Goal: Task Accomplishment & Management: Manage account settings

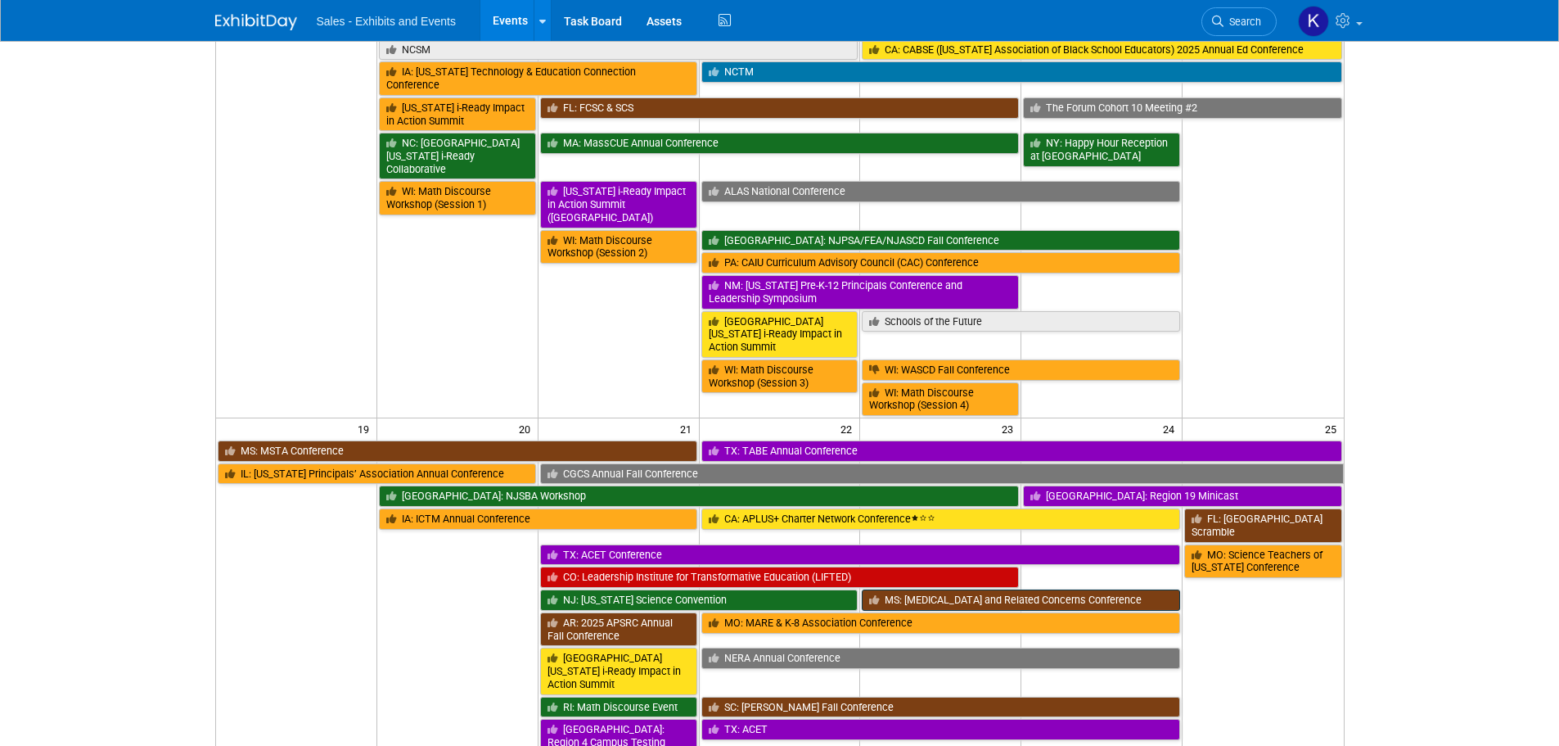
scroll to position [737, 0]
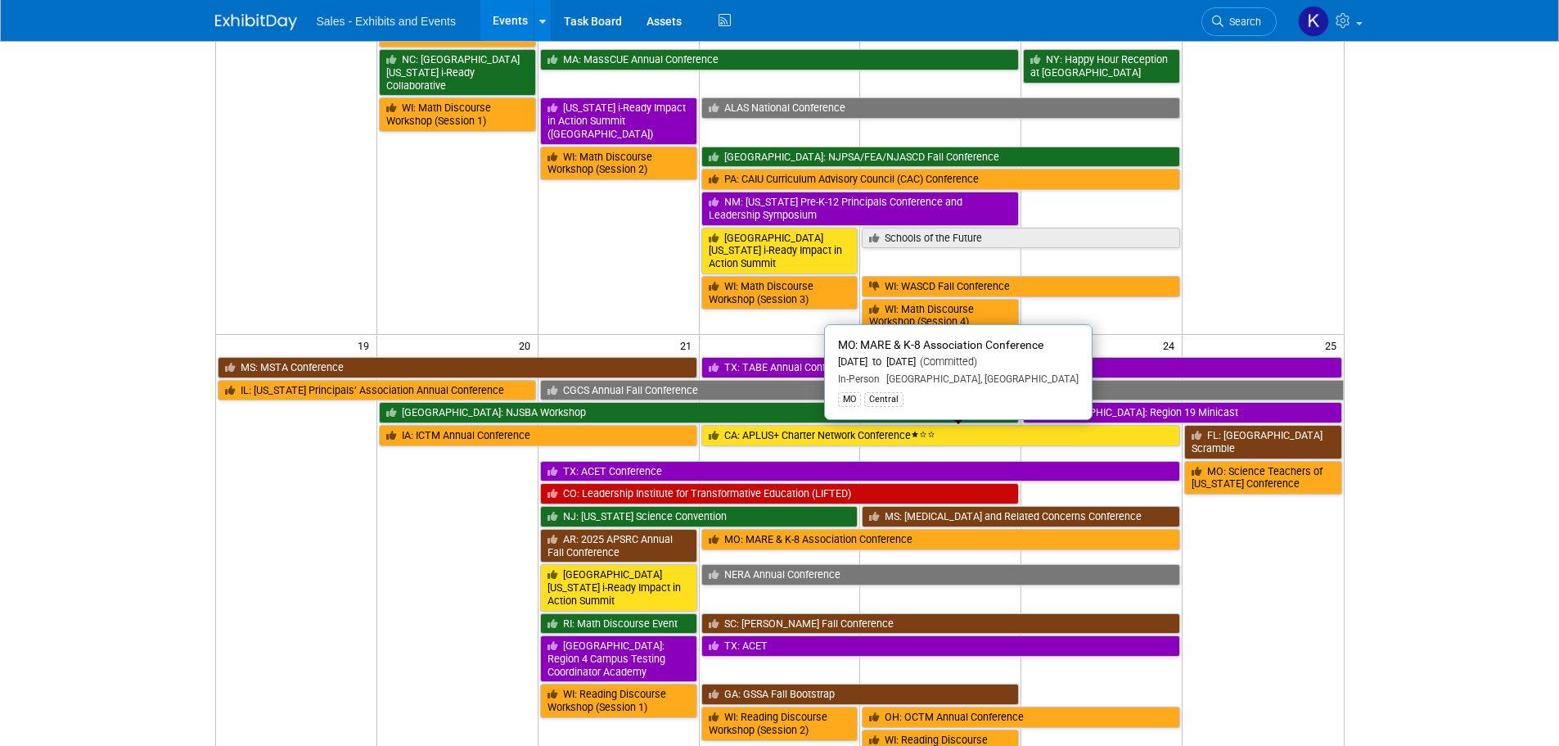
click at [824, 529] on link "MO: MARE & K-8 Association Conference" at bounding box center [941, 539] width 480 height 21
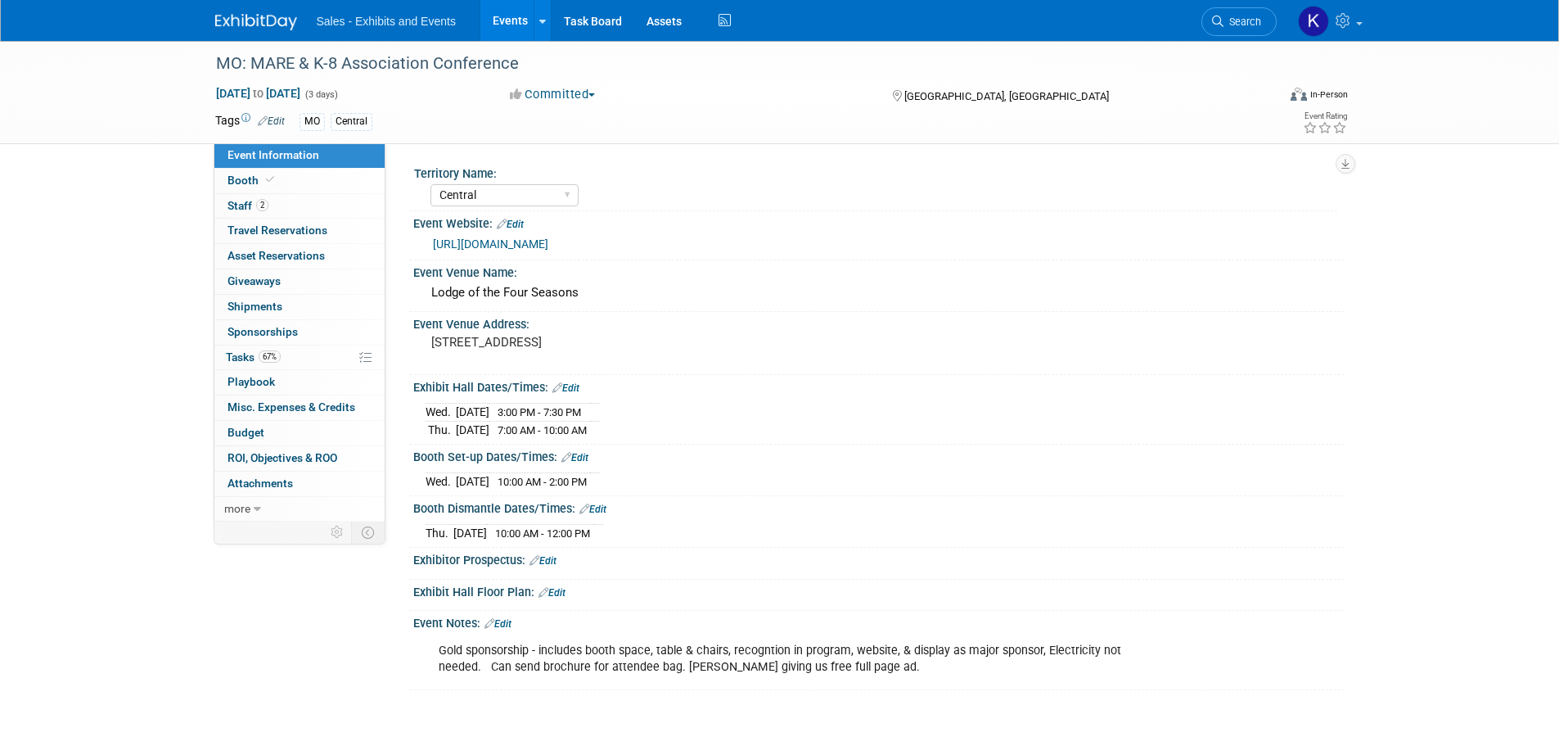
select select "Central"
click at [578, 386] on link "Edit" at bounding box center [565, 387] width 27 height 11
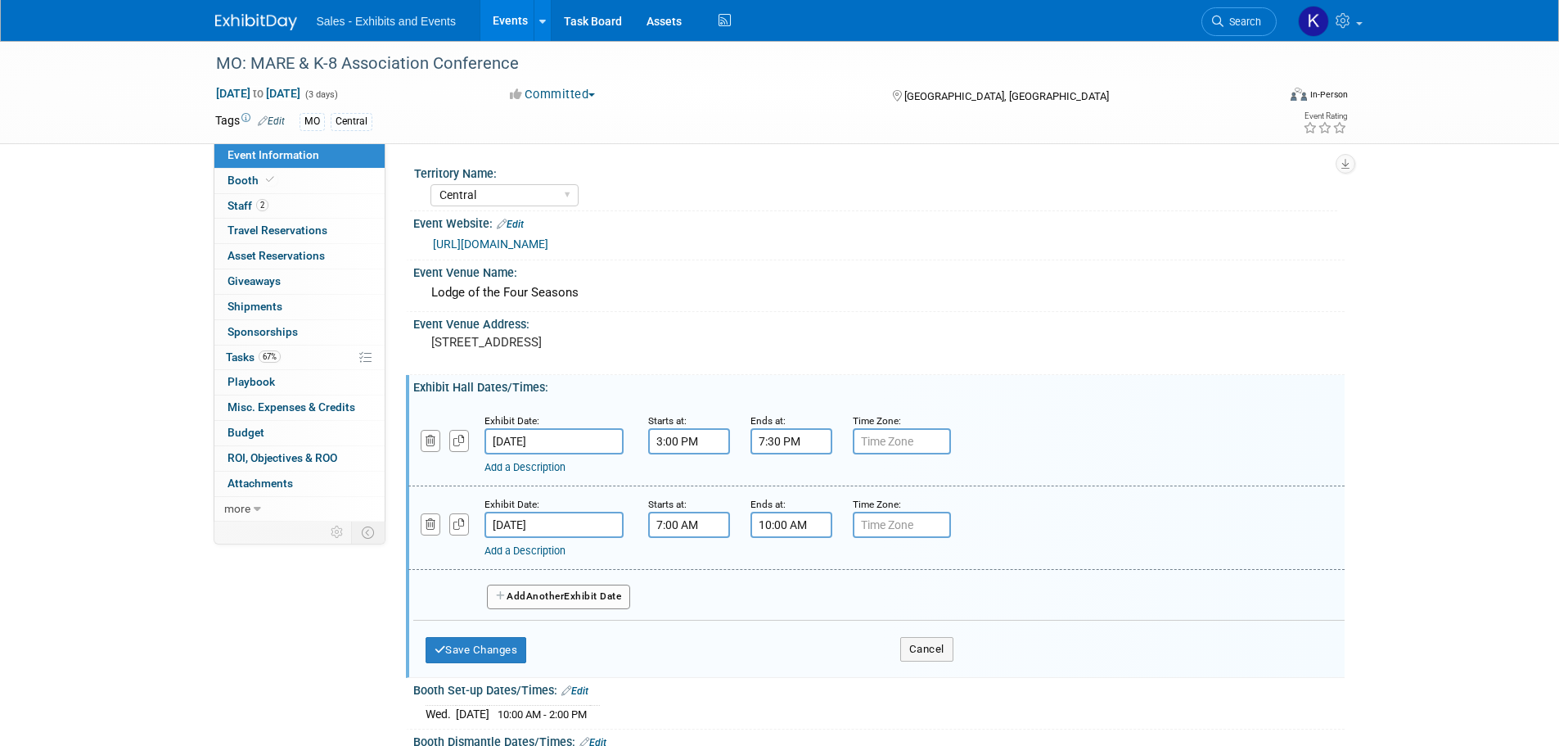
drag, startPoint x: 715, startPoint y: 446, endPoint x: 726, endPoint y: 440, distance: 12.1
click at [723, 444] on input "3:00 PM" at bounding box center [689, 441] width 82 height 26
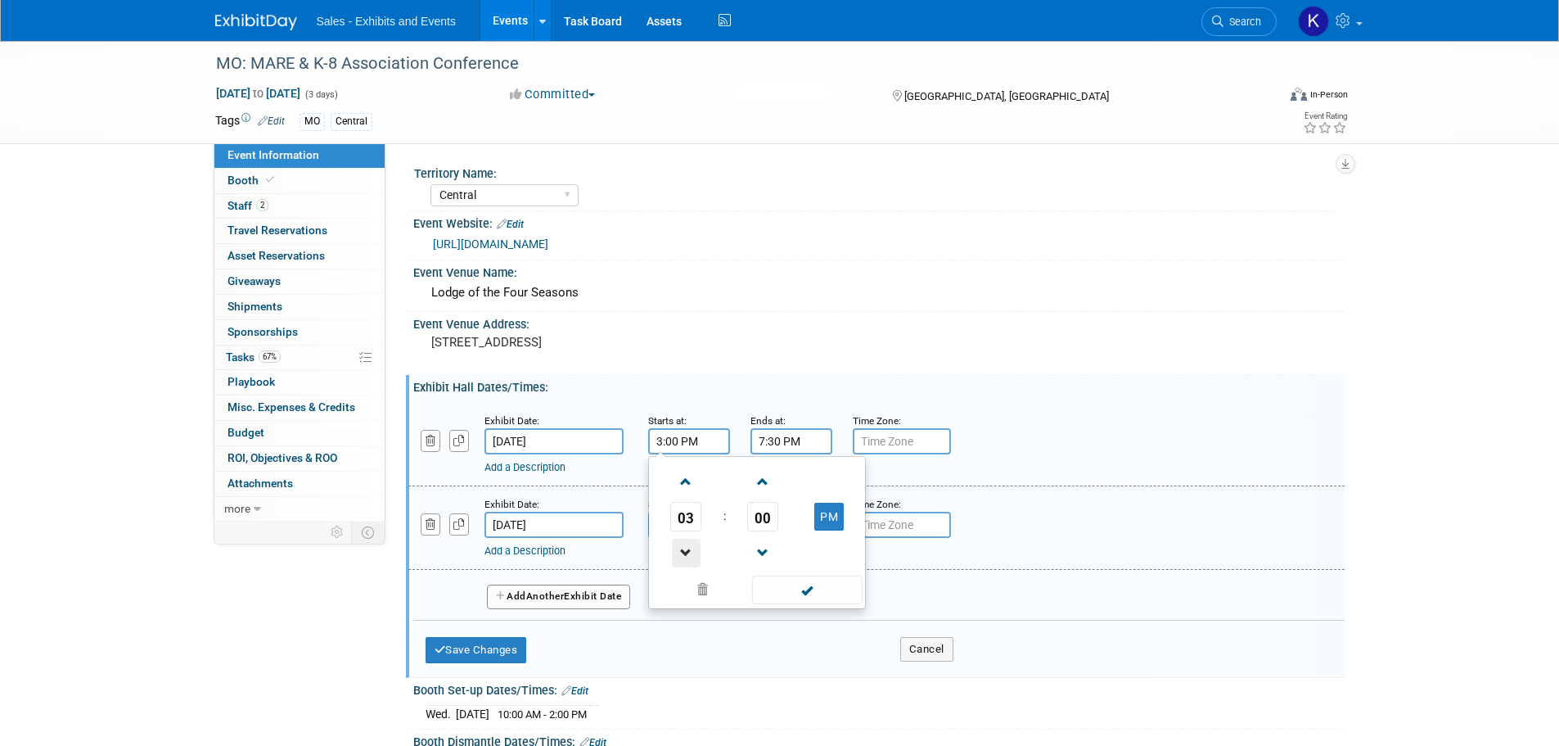
click at [691, 549] on span at bounding box center [686, 552] width 29 height 29
click at [690, 549] on span at bounding box center [686, 552] width 29 height 29
click at [691, 549] on span at bounding box center [686, 552] width 29 height 29
click at [691, 548] on span at bounding box center [686, 552] width 29 height 29
click at [695, 544] on span at bounding box center [686, 552] width 29 height 29
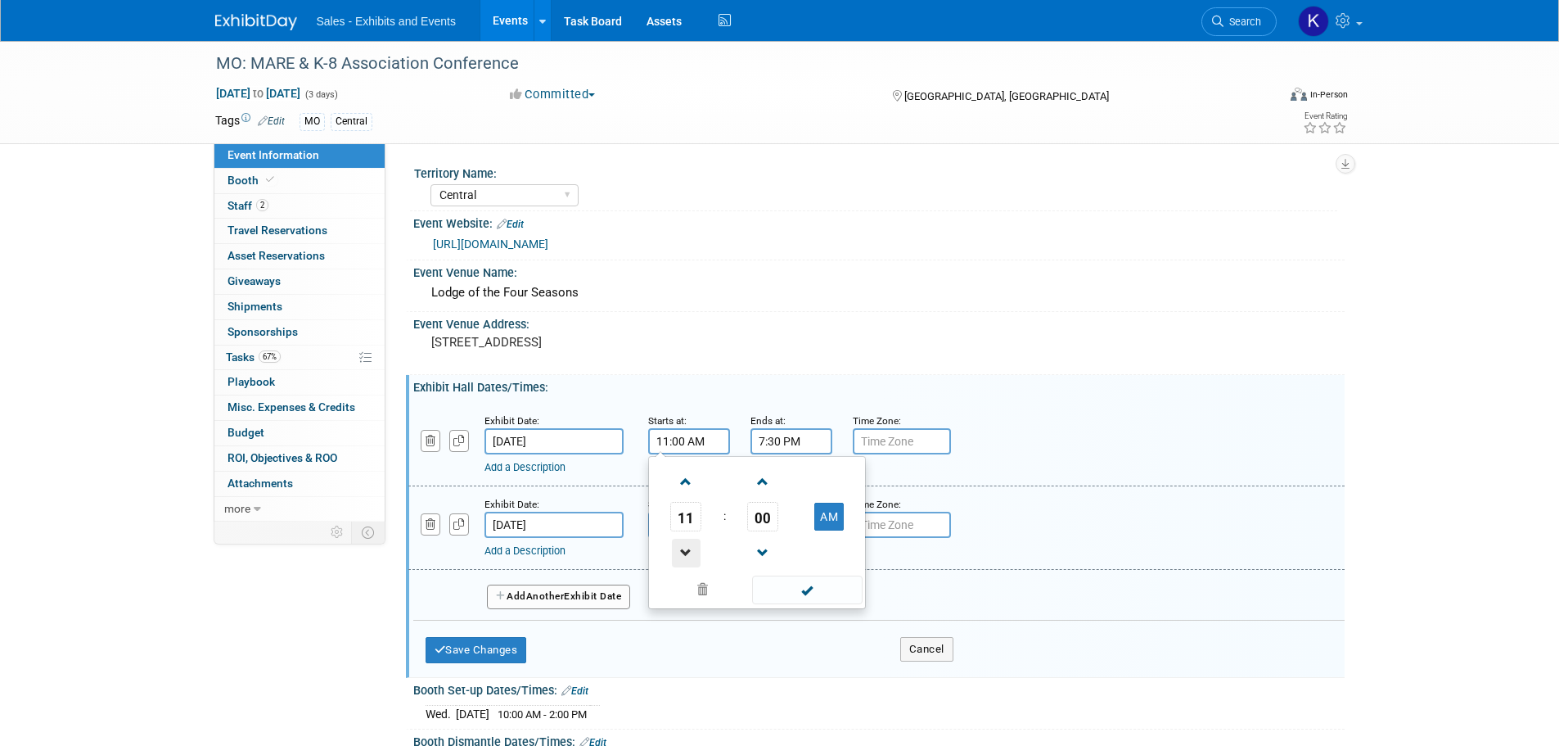
type input "10:00 AM"
click at [795, 607] on div "10 : 00 AM 12 01 02 03 04 05 06 07 08 09 10 11 00 05 10 15 20 25 30 35 40 45 50…" at bounding box center [757, 532] width 218 height 153
click at [800, 589] on span at bounding box center [807, 589] width 110 height 29
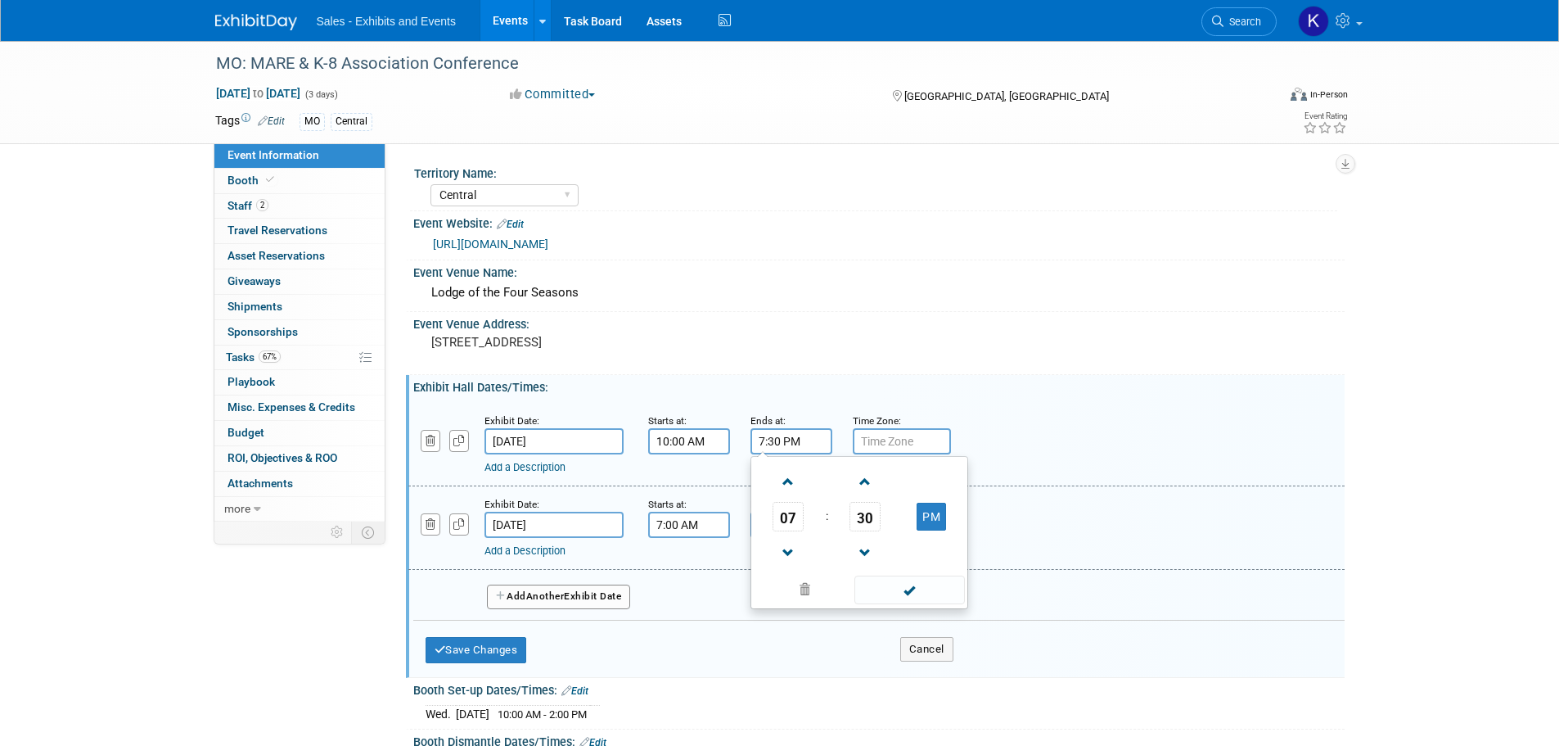
click at [810, 433] on input "7:30 PM" at bounding box center [791, 441] width 82 height 26
click at [788, 551] on span at bounding box center [788, 552] width 29 height 29
click at [789, 551] on span at bounding box center [788, 552] width 29 height 29
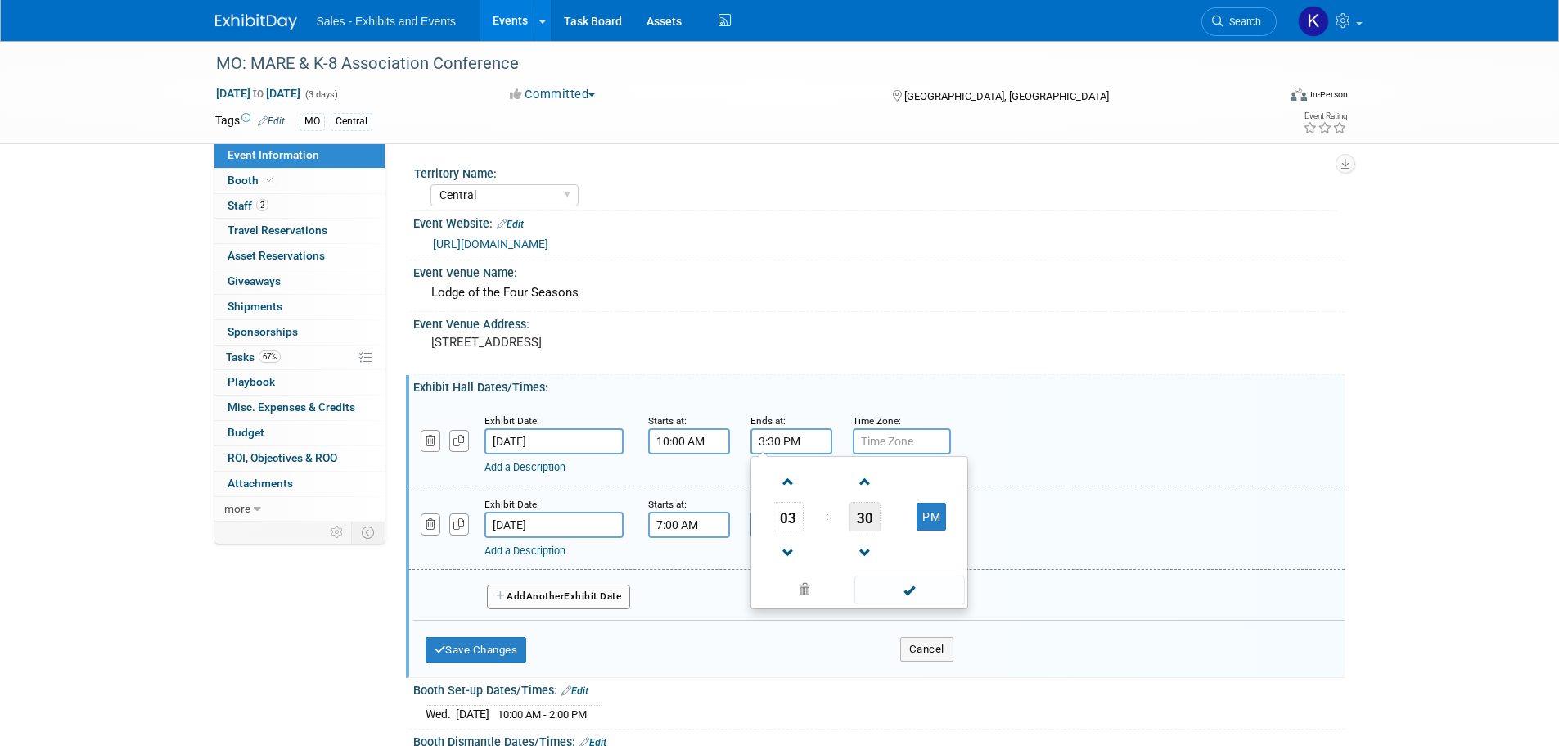
click at [867, 525] on span "30" at bounding box center [864, 516] width 31 height 29
click at [780, 475] on td "00" at bounding box center [781, 482] width 52 height 44
type input "3:00 PM"
click at [921, 602] on span at bounding box center [909, 589] width 110 height 29
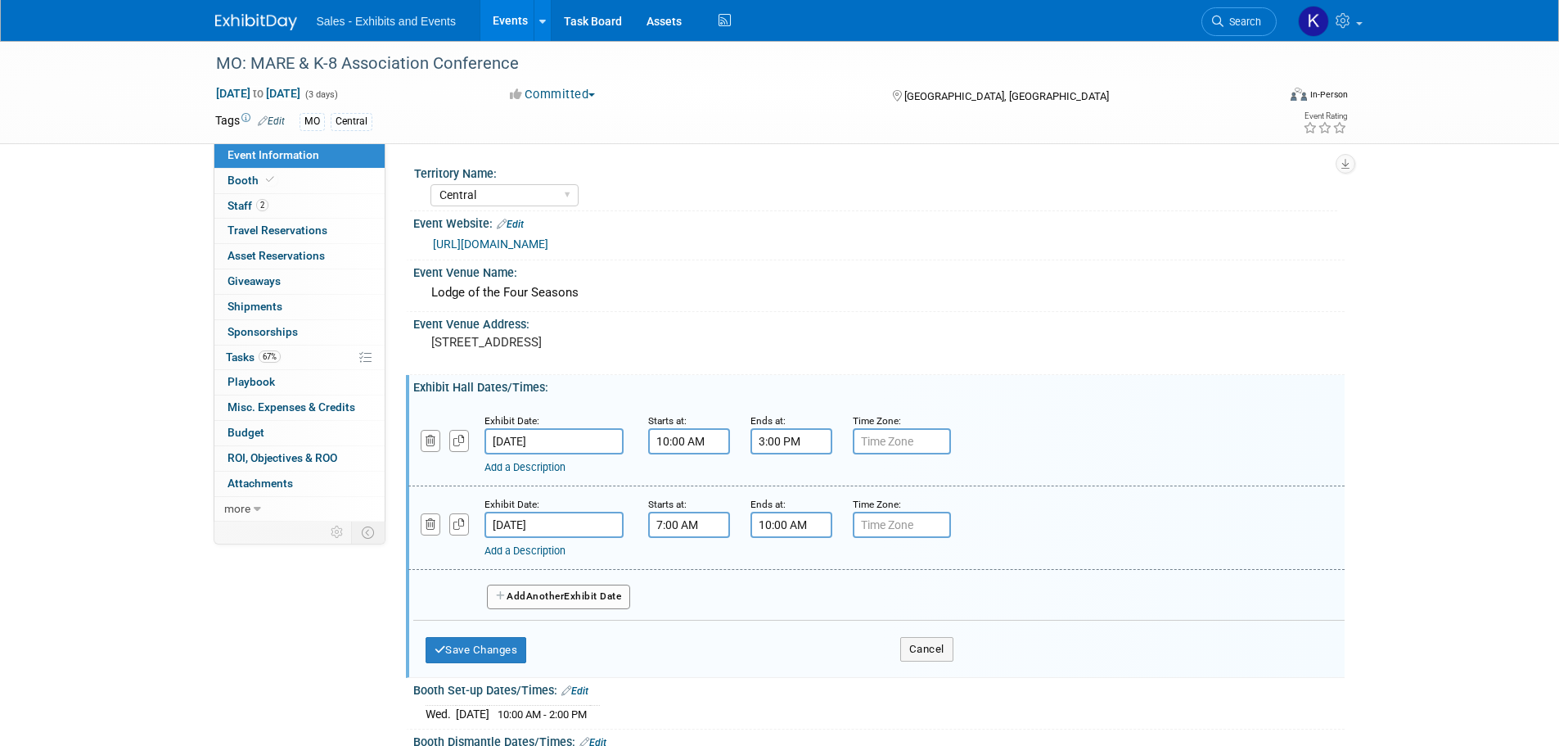
click at [781, 528] on input "10:00 AM" at bounding box center [791, 524] width 82 height 26
click at [784, 635] on span at bounding box center [788, 636] width 29 height 29
click at [901, 668] on span at bounding box center [909, 673] width 110 height 29
click at [782, 520] on input "9:00 AM" at bounding box center [791, 524] width 82 height 26
click at [796, 565] on span at bounding box center [788, 565] width 29 height 29
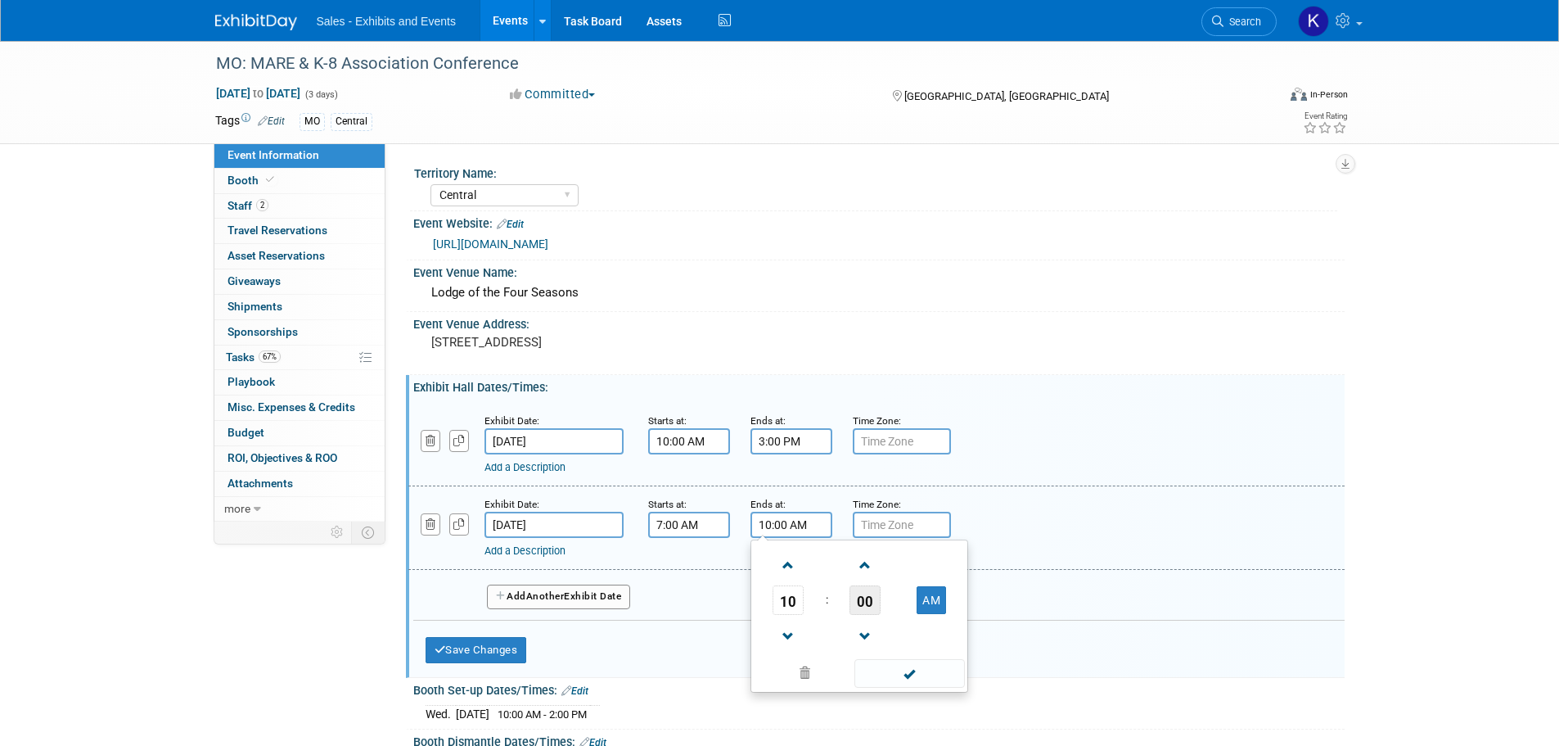
click at [869, 598] on span "00" at bounding box center [864, 599] width 31 height 29
drag, startPoint x: 881, startPoint y: 603, endPoint x: 887, endPoint y: 615, distance: 13.5
click at [881, 604] on td "30" at bounding box center [885, 610] width 52 height 44
type input "10:30 AM"
click at [900, 671] on span at bounding box center [909, 673] width 110 height 29
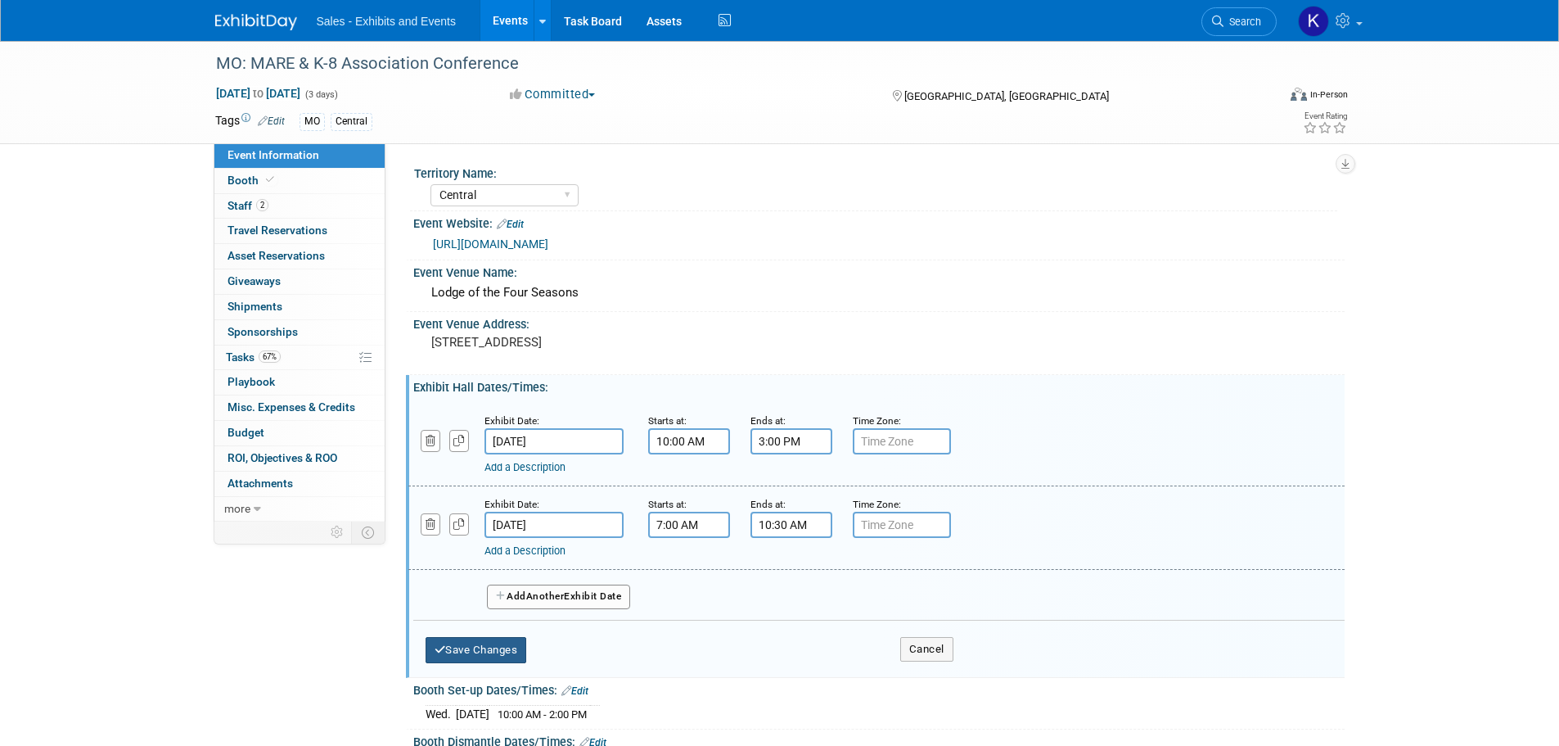
click at [436, 647] on icon "button" at bounding box center [440, 649] width 11 height 11
